Goal: Task Accomplishment & Management: Manage account settings

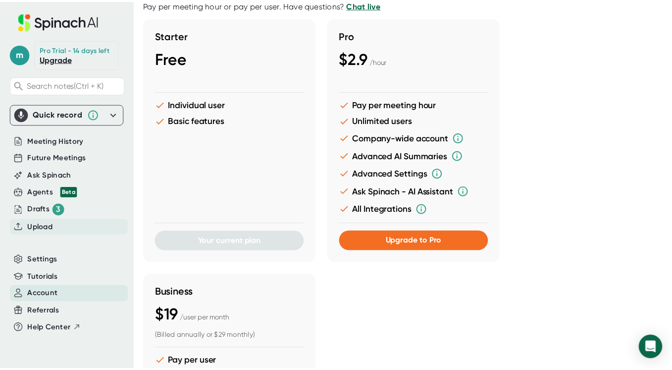
scroll to position [0, 1]
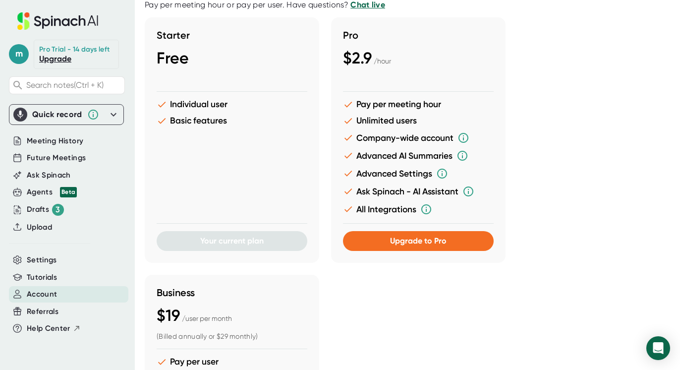
click at [44, 20] on icon at bounding box center [46, 23] width 8 height 10
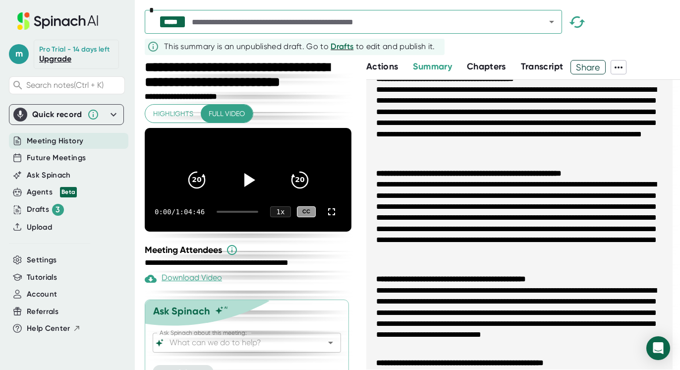
scroll to position [42, 0]
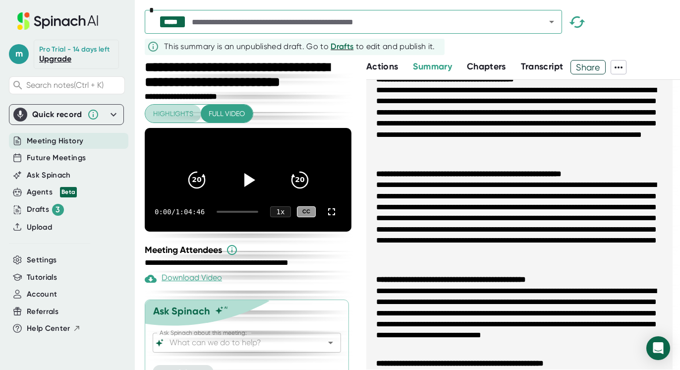
click at [165, 114] on span "Highlights" at bounding box center [173, 114] width 40 height 12
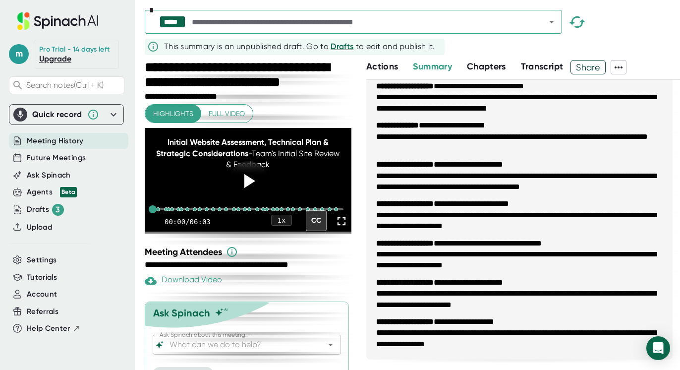
scroll to position [887, 0]
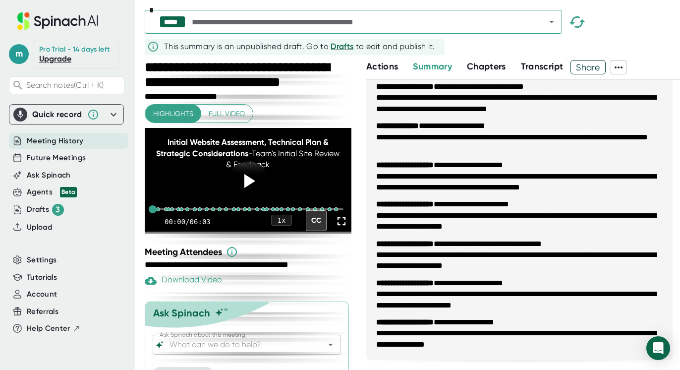
click at [538, 52] on div "***** * This summary is an unpublished draft. Go to Drafts to edit and publish …" at bounding box center [412, 30] width 535 height 60
click at [540, 68] on span "Transcript" at bounding box center [542, 66] width 43 height 11
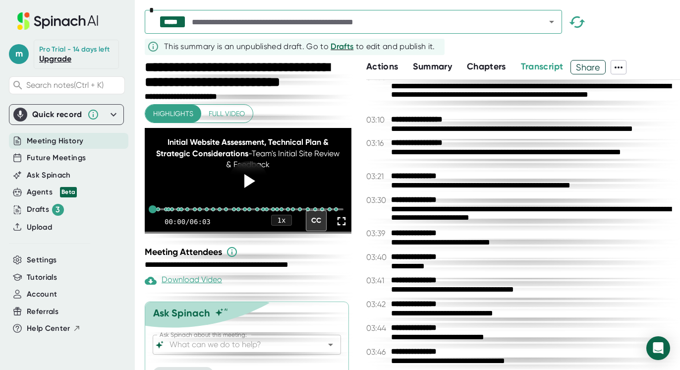
click at [622, 65] on icon at bounding box center [618, 67] width 12 height 12
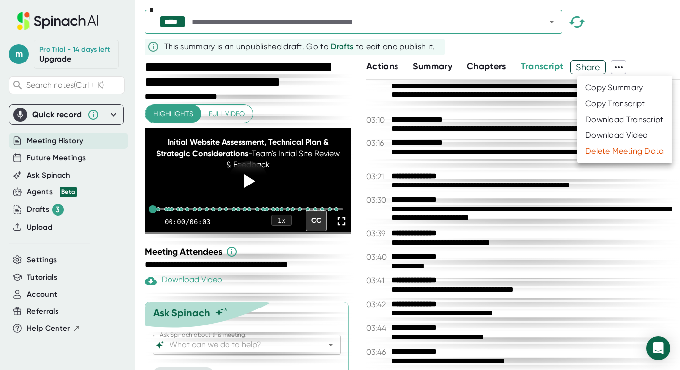
click at [579, 237] on div at bounding box center [340, 185] width 680 height 370
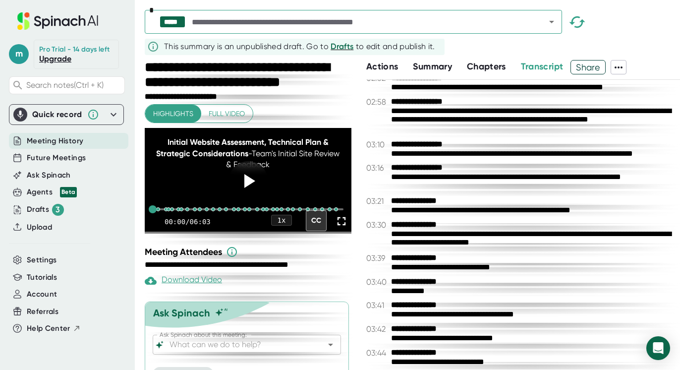
scroll to position [860, 0]
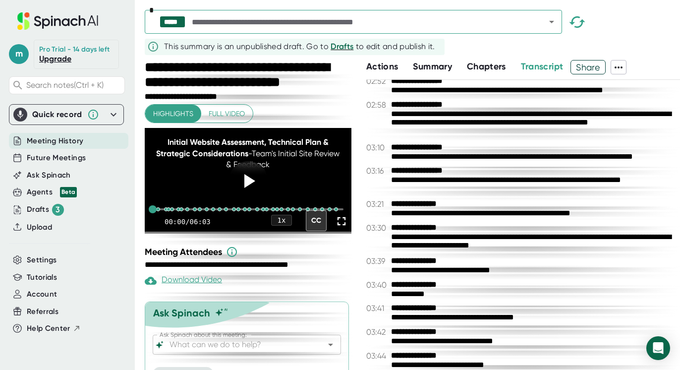
click at [618, 67] on icon at bounding box center [618, 67] width 12 height 12
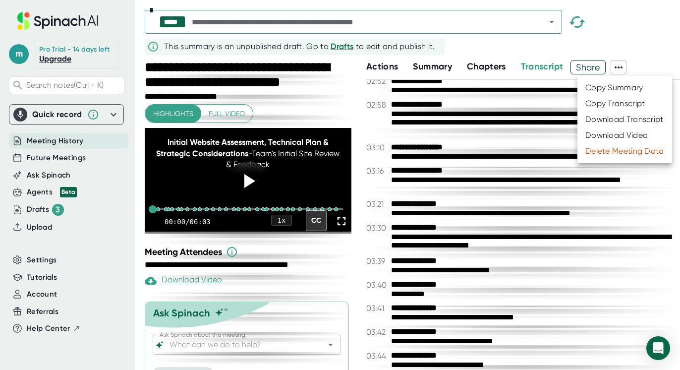
click at [542, 264] on div at bounding box center [340, 185] width 680 height 370
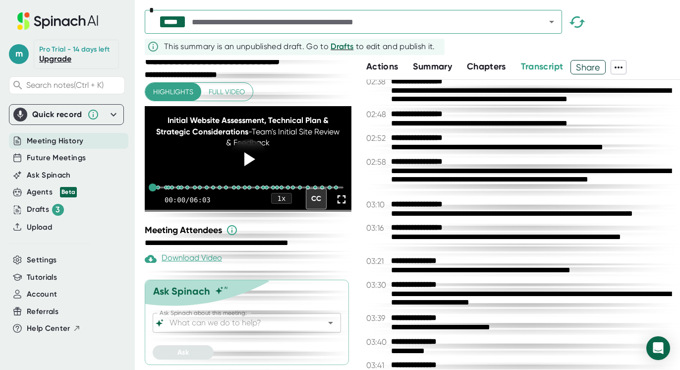
scroll to position [29, 0]
click at [62, 141] on span "Meeting History" at bounding box center [55, 140] width 56 height 11
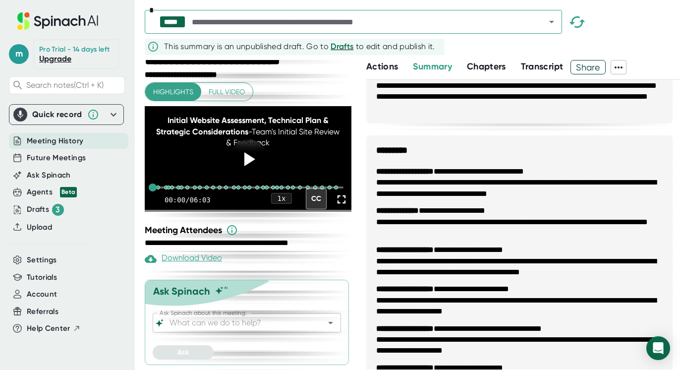
click at [62, 141] on span "Meeting History" at bounding box center [55, 140] width 56 height 11
drag, startPoint x: 58, startPoint y: 140, endPoint x: 56, endPoint y: 153, distance: 13.0
click at [56, 153] on div "m Pro Trial - 14 days left Upgrade Search notes (Ctrl + K) Quick record Include…" at bounding box center [66, 179] width 135 height 358
click at [52, 159] on span "Future Meetings" at bounding box center [56, 157] width 59 height 11
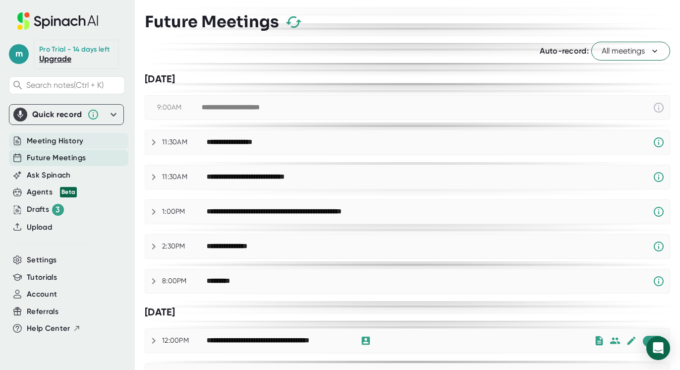
click at [45, 139] on span "Meeting History" at bounding box center [55, 140] width 56 height 11
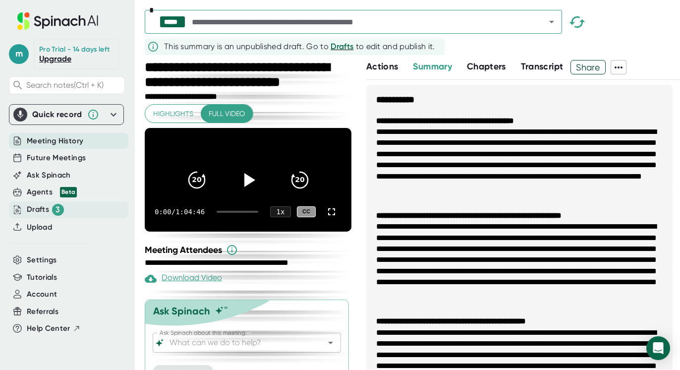
click at [36, 205] on div "Drafts 3" at bounding box center [45, 210] width 37 height 12
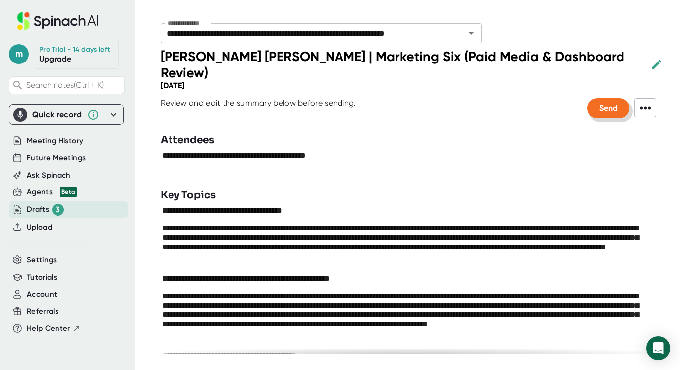
click at [599, 103] on span "Send" at bounding box center [608, 107] width 18 height 9
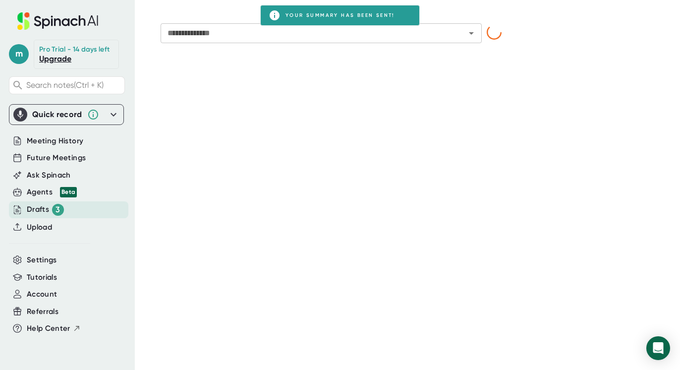
type input "**********"
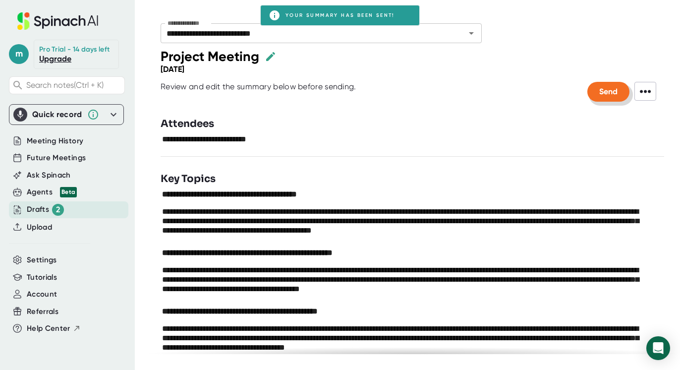
click at [599, 93] on span "Send" at bounding box center [608, 91] width 18 height 9
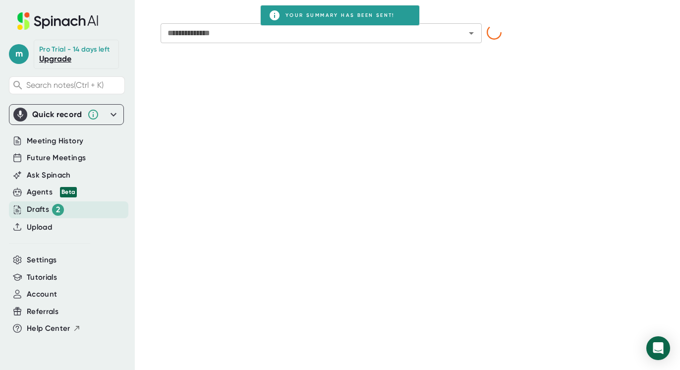
type input "**********"
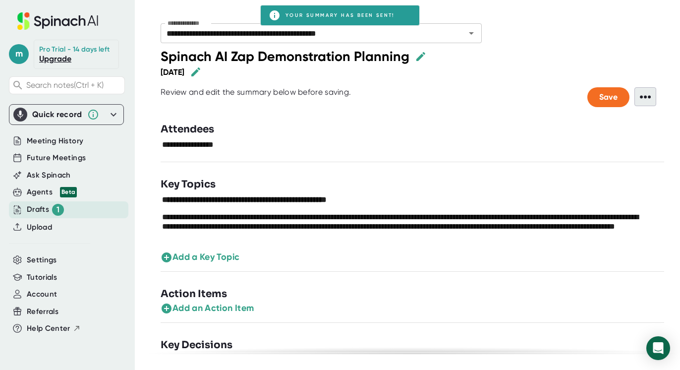
click at [641, 95] on span "•••" at bounding box center [645, 96] width 22 height 19
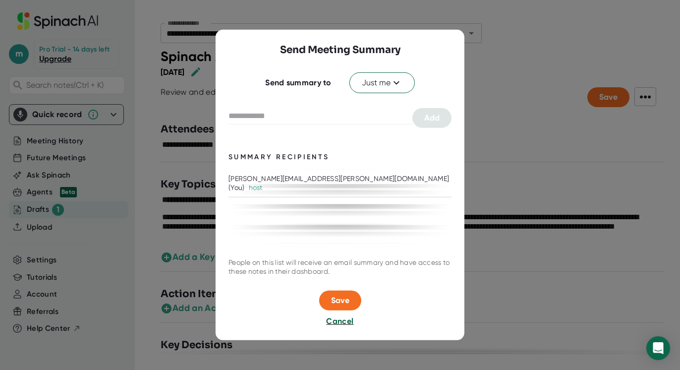
click at [339, 319] on span "Cancel" at bounding box center [339, 320] width 27 height 9
